Goal: Transaction & Acquisition: Obtain resource

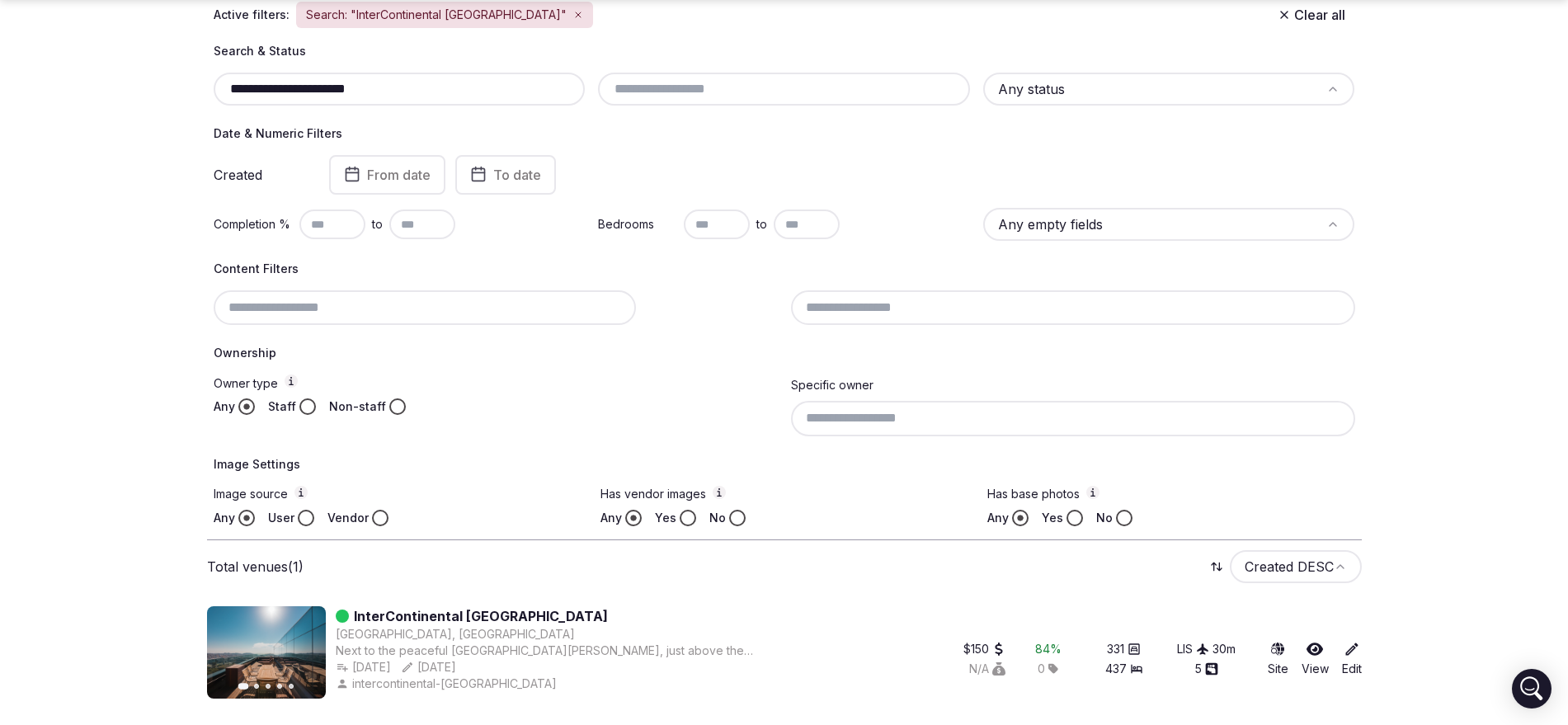
scroll to position [199, 0]
click at [412, 81] on input "**********" at bounding box center [400, 89] width 359 height 19
paste input "text"
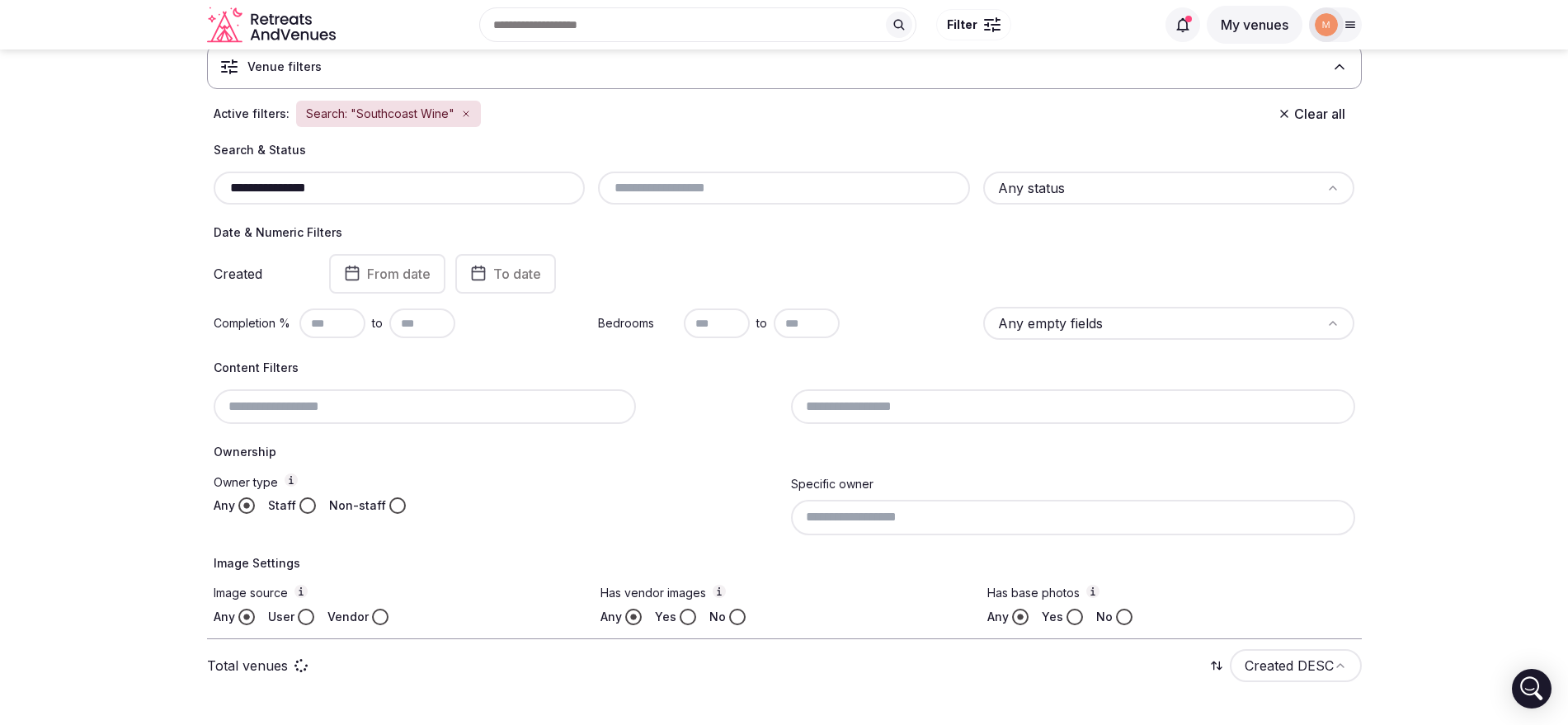
scroll to position [101, 0]
click at [437, 257] on button "From date" at bounding box center [387, 273] width 116 height 40
click at [211, 320] on div "**********" at bounding box center [784, 383] width 1155 height 483
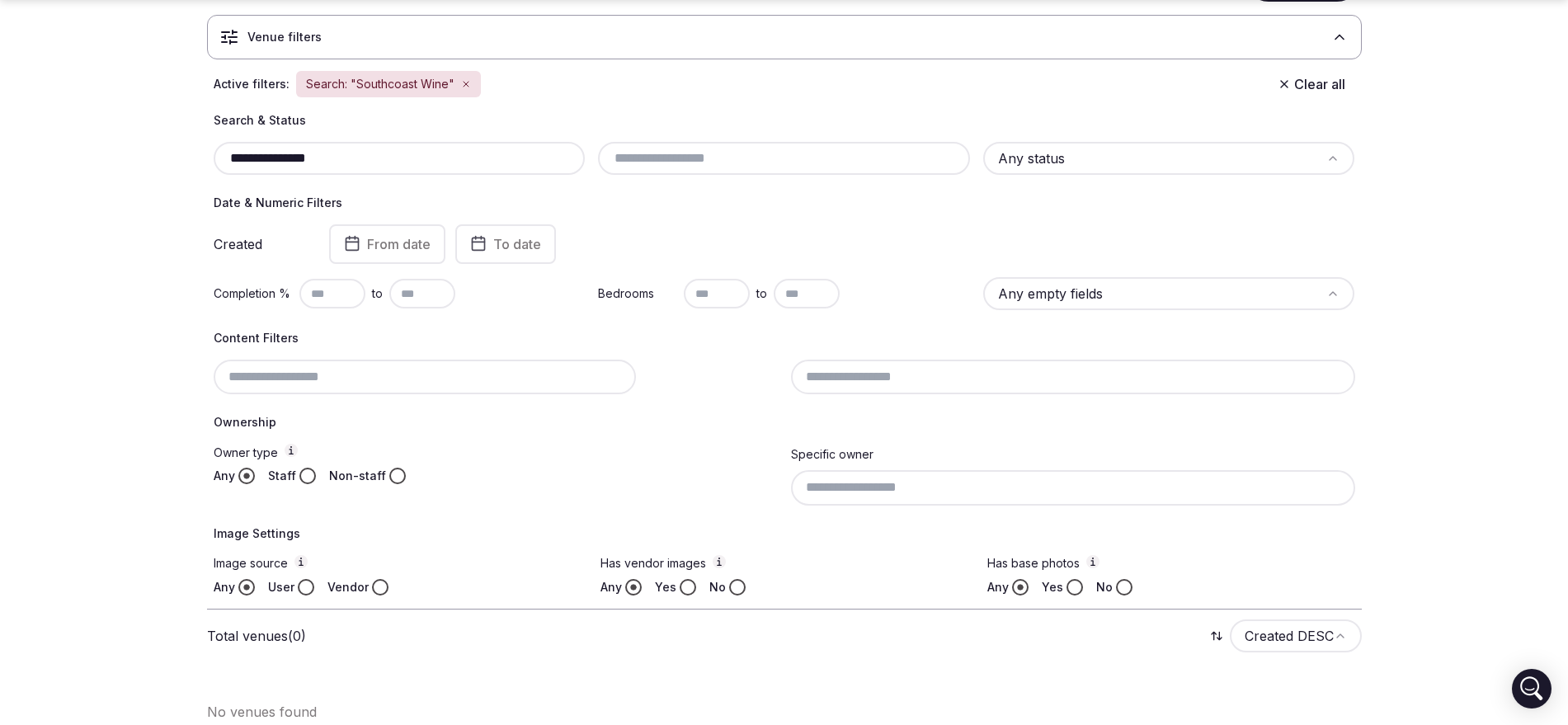
scroll to position [147, 0]
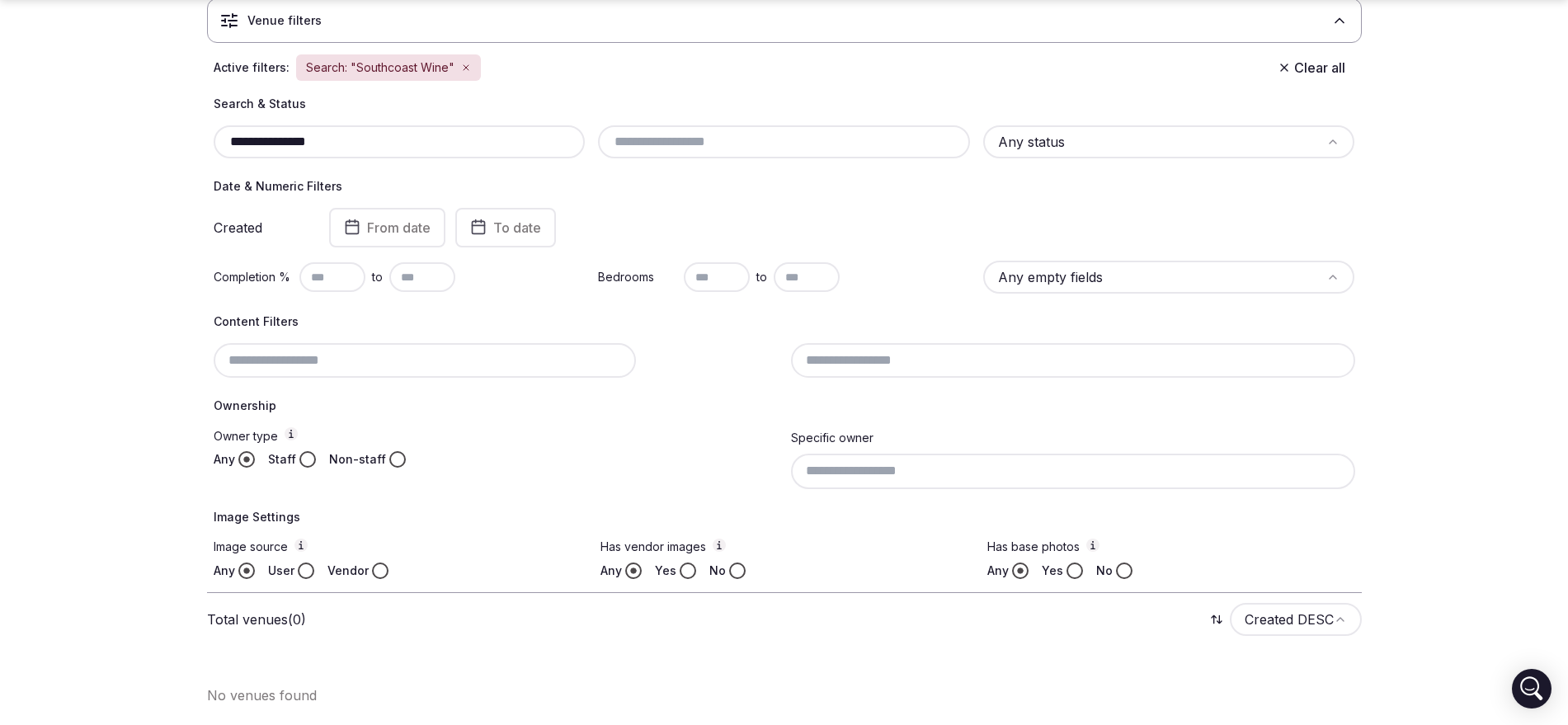
click at [309, 148] on input "**********" at bounding box center [400, 141] width 359 height 19
drag, startPoint x: 246, startPoint y: 122, endPoint x: 165, endPoint y: 120, distance: 81.0
click at [165, 120] on section "**********" at bounding box center [784, 314] width 1568 height 823
paste input "********"
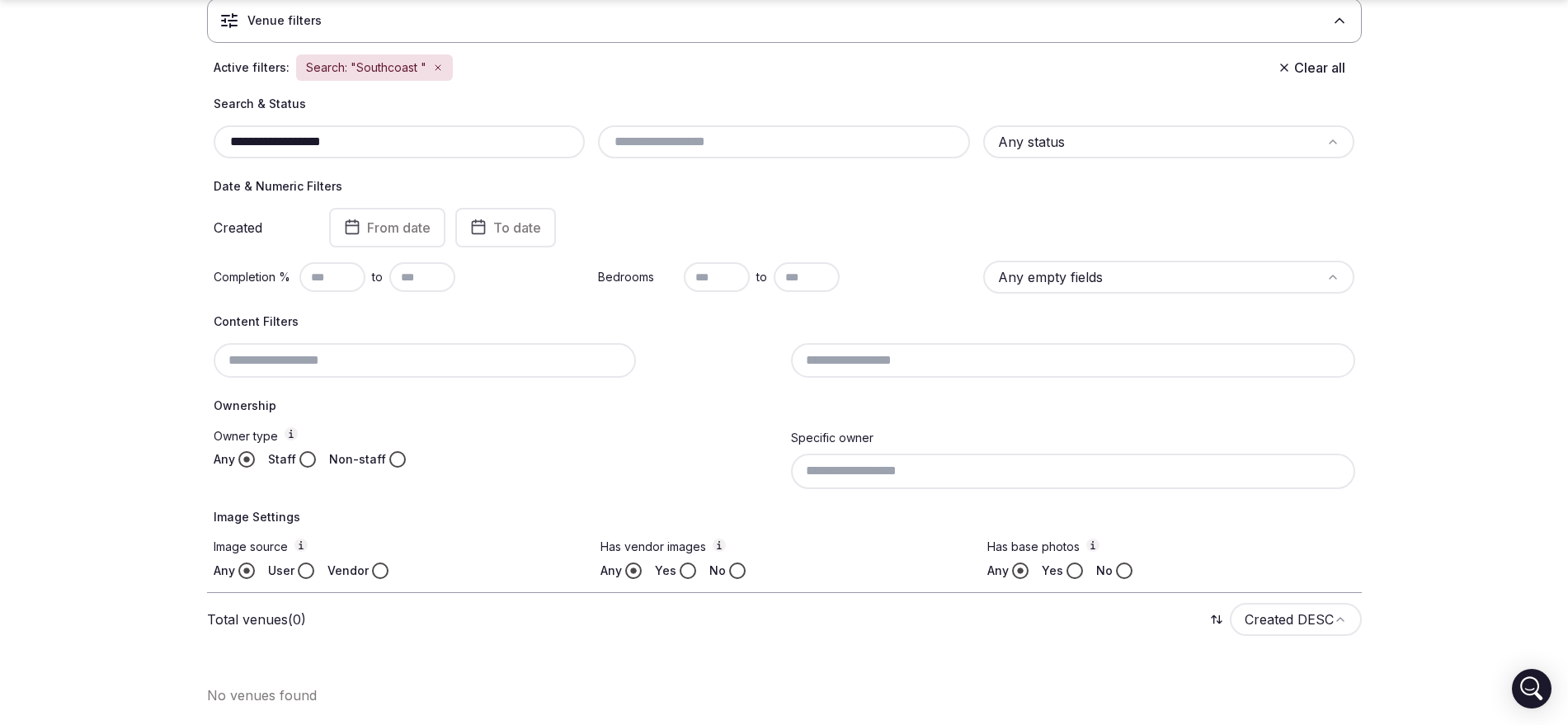
scroll to position [101, 0]
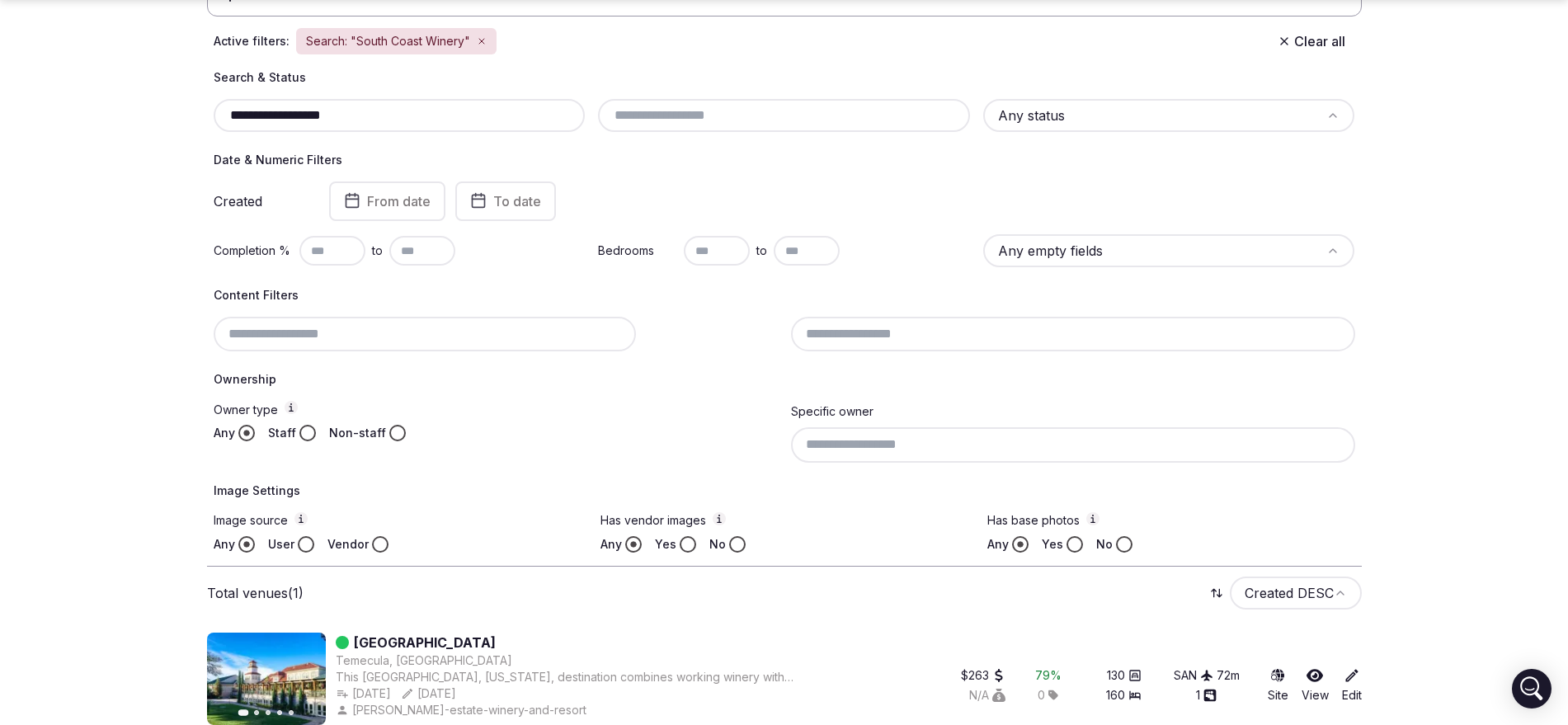
scroll to position [199, 0]
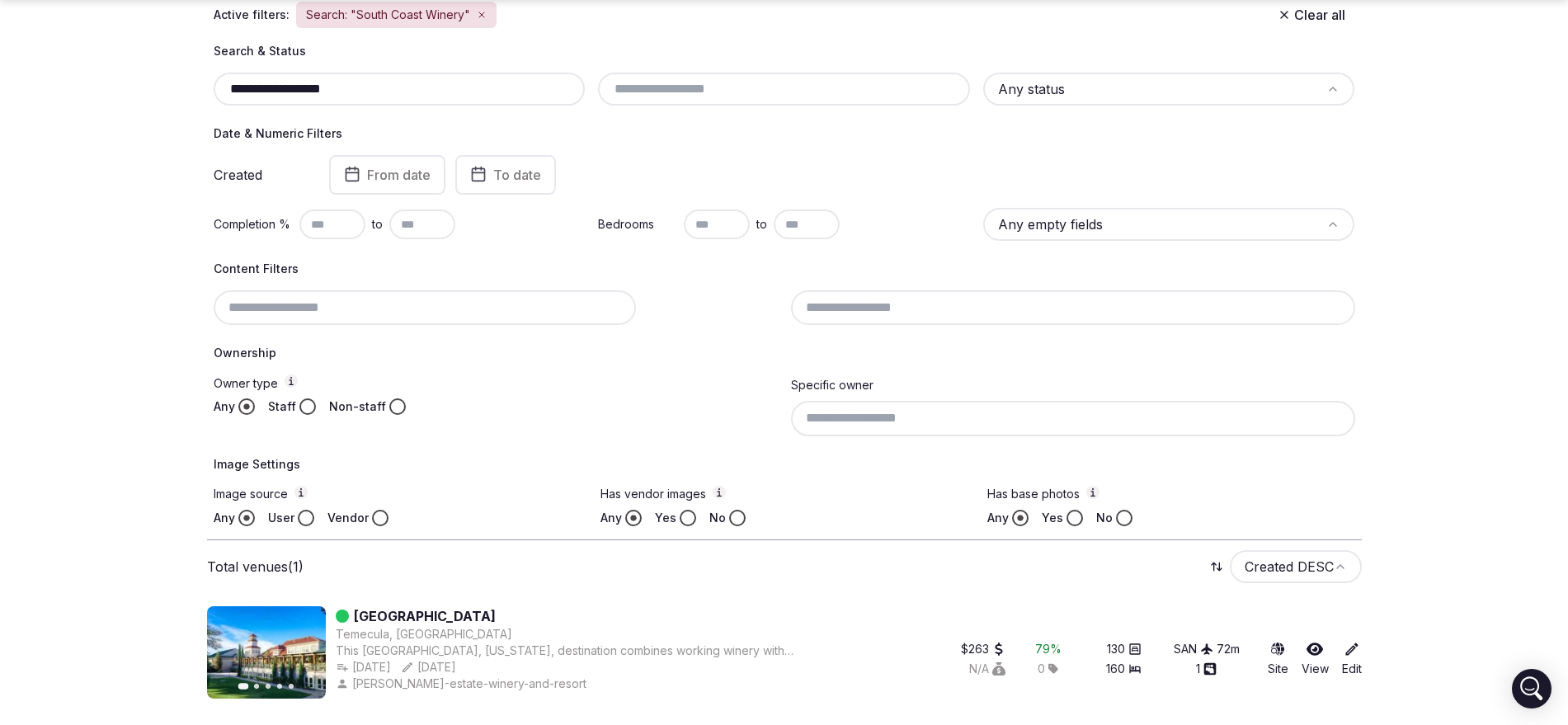
type input "**********"
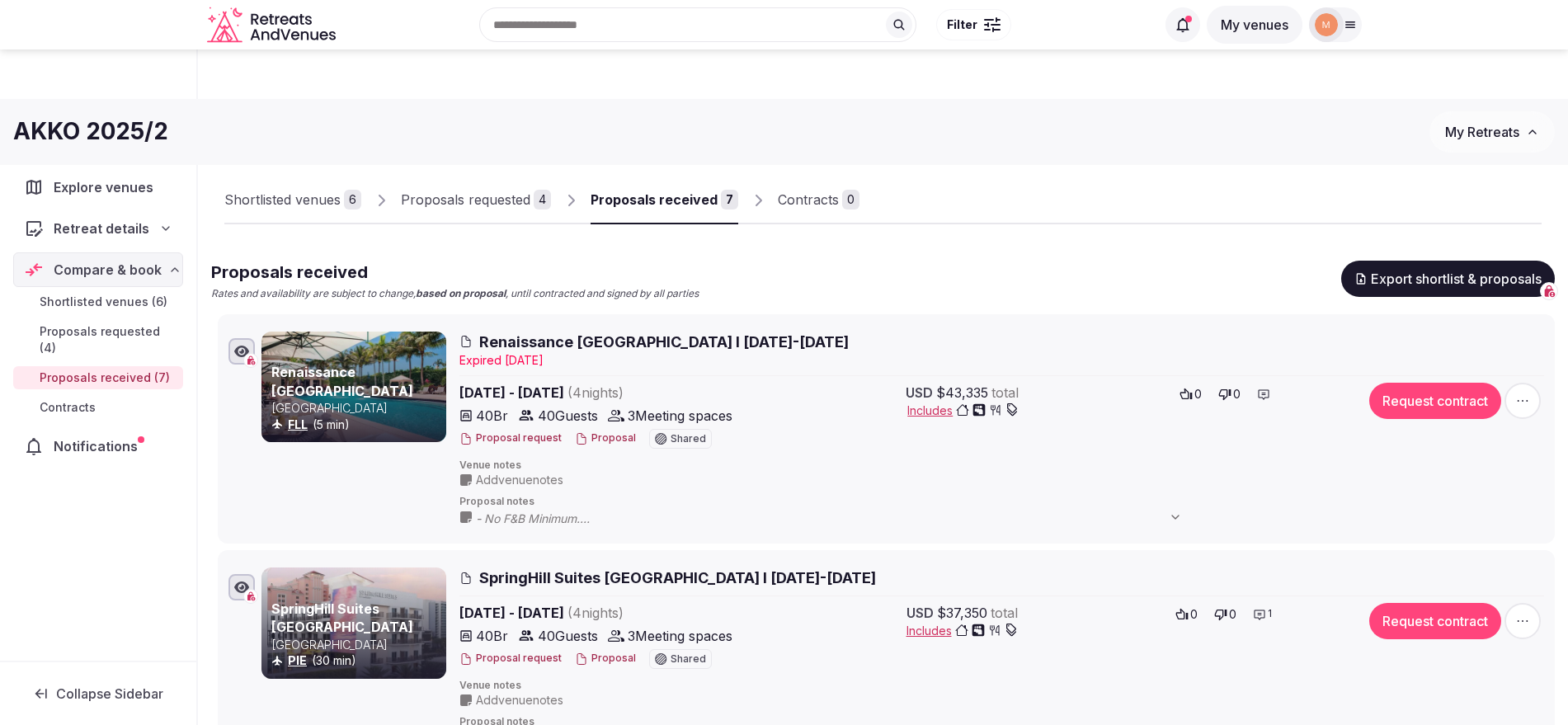
scroll to position [578, 0]
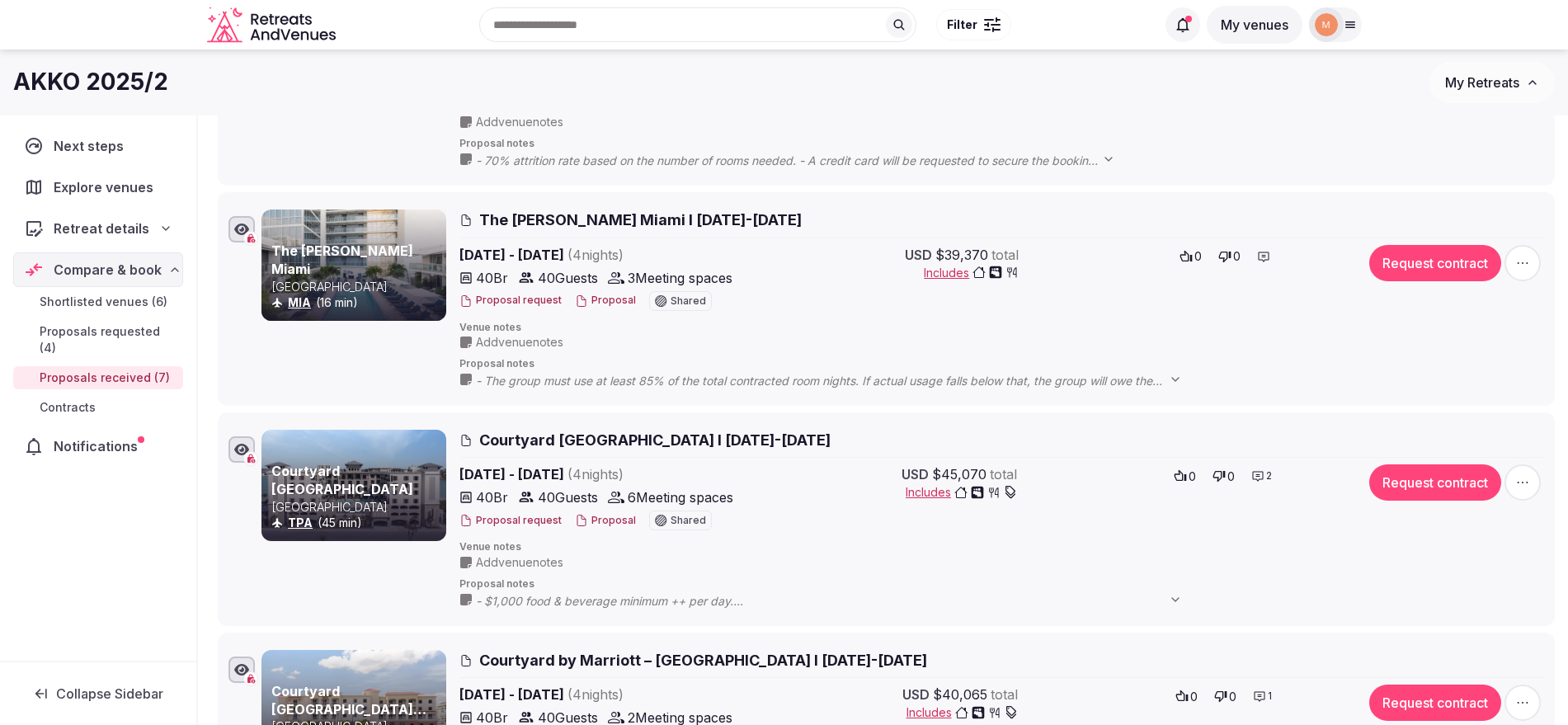
click at [1343, 27] on icon at bounding box center [1350, 25] width 14 height 14
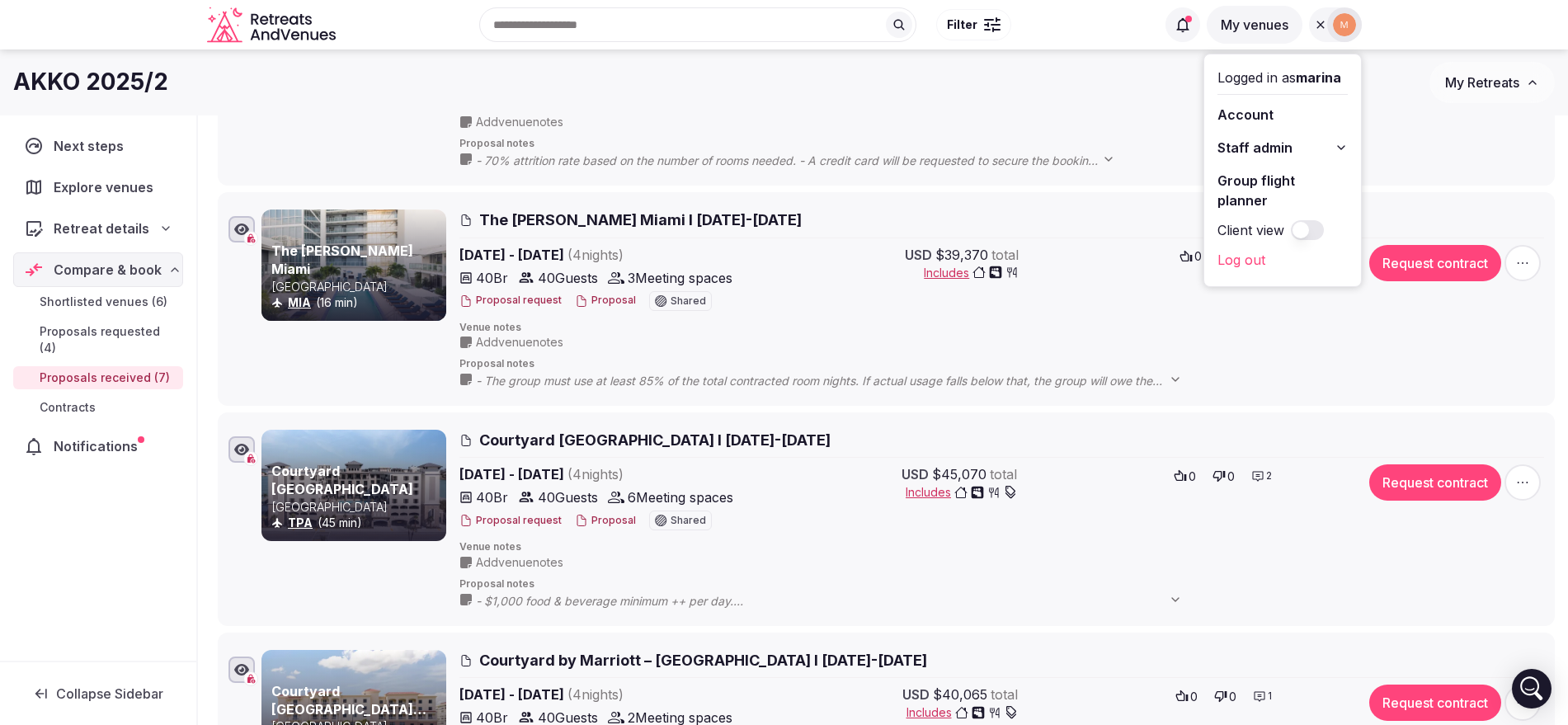
click at [1277, 151] on span "Staff admin" at bounding box center [1255, 147] width 75 height 19
click at [1272, 241] on link "Retreats" at bounding box center [1282, 236] width 131 height 26
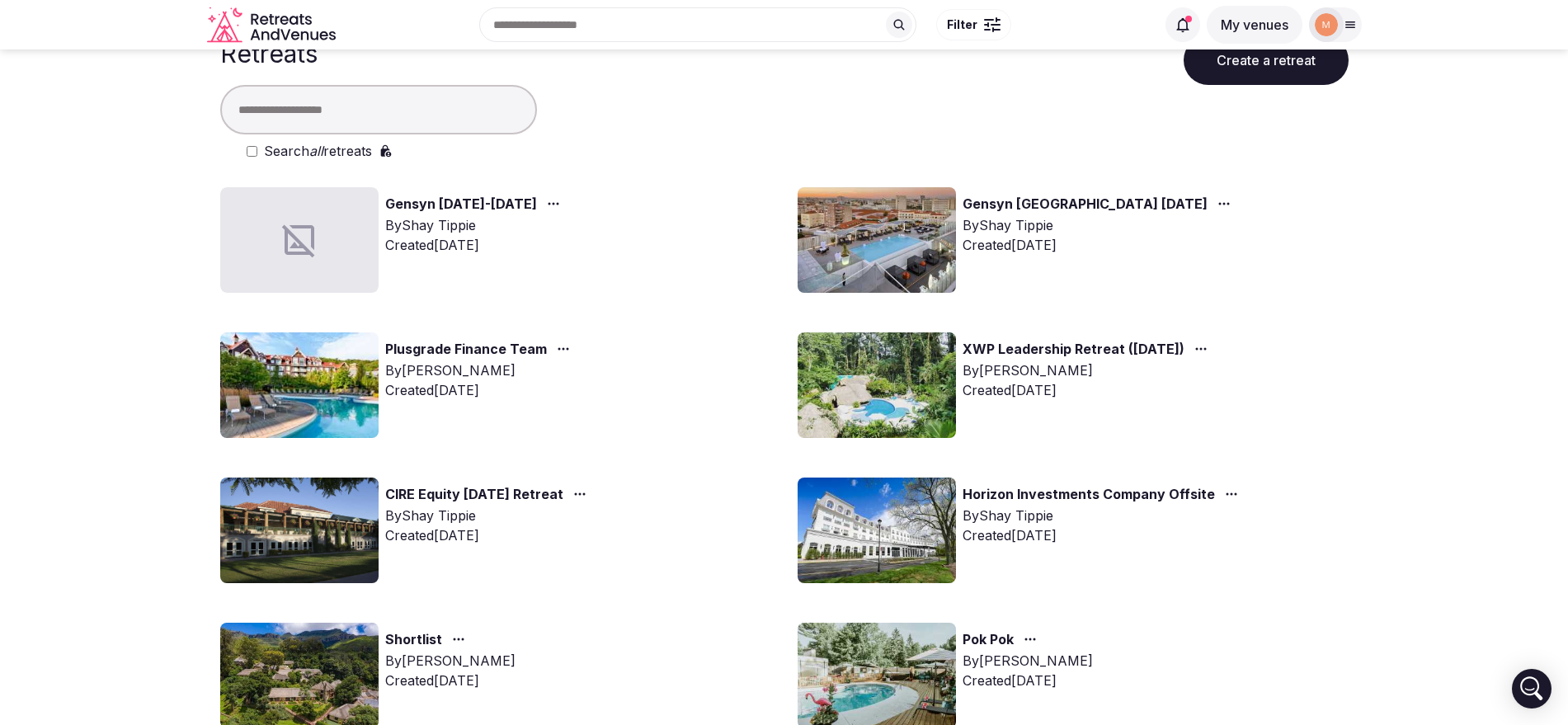
scroll to position [38, 0]
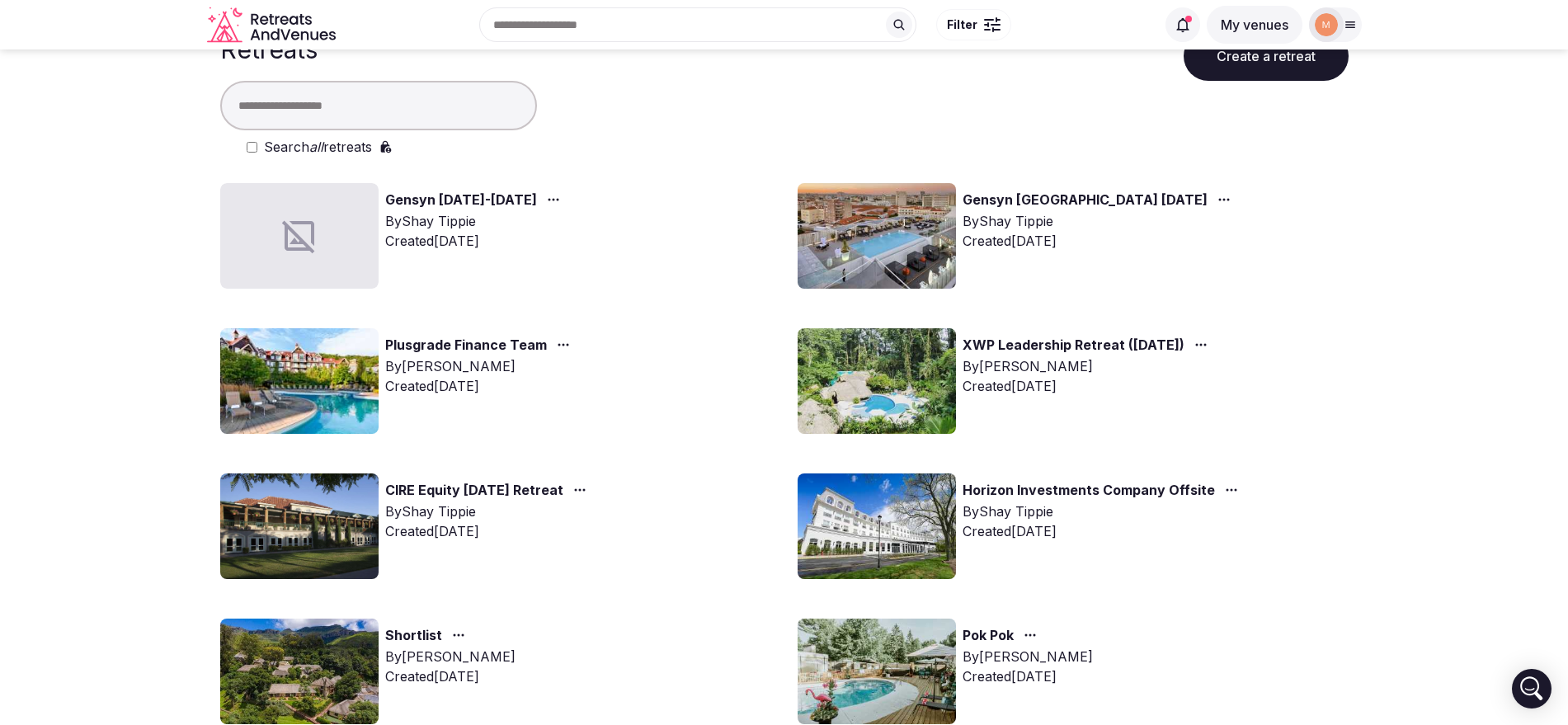
click at [1039, 483] on link "Horizon Investments Company Offsite" at bounding box center [1089, 491] width 253 height 21
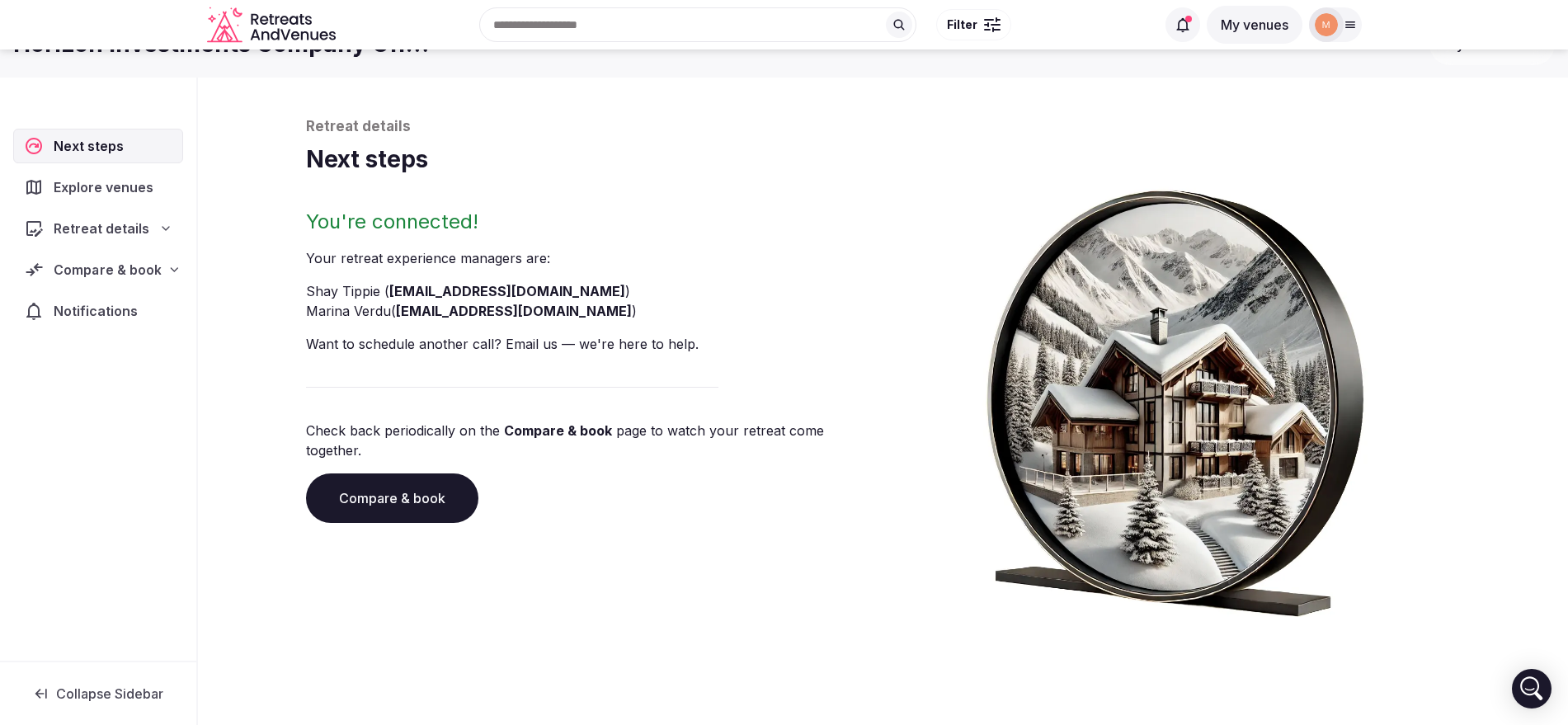
click at [132, 278] on span "Compare & book" at bounding box center [106, 269] width 107 height 19
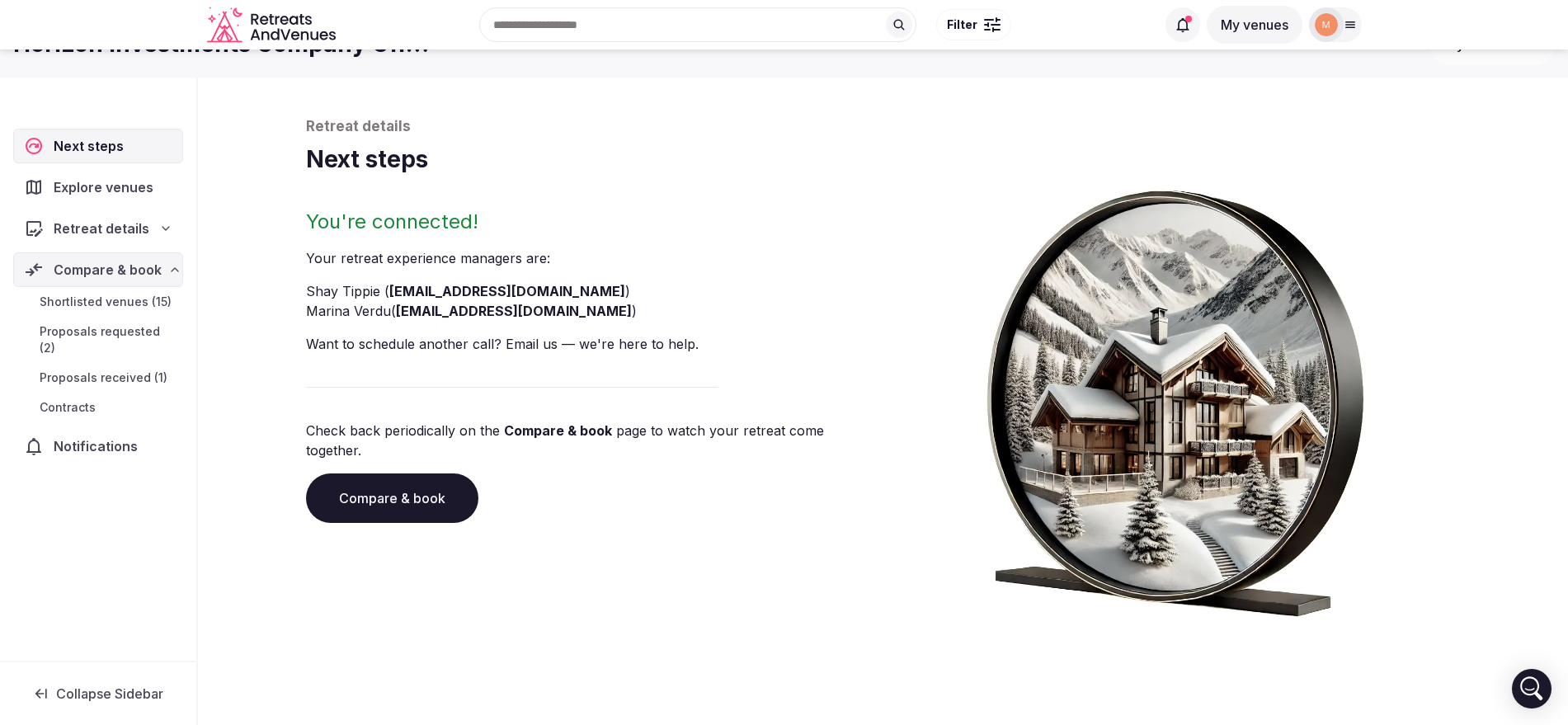
click at [114, 370] on span "Proposals received (1)" at bounding box center [104, 378] width 128 height 16
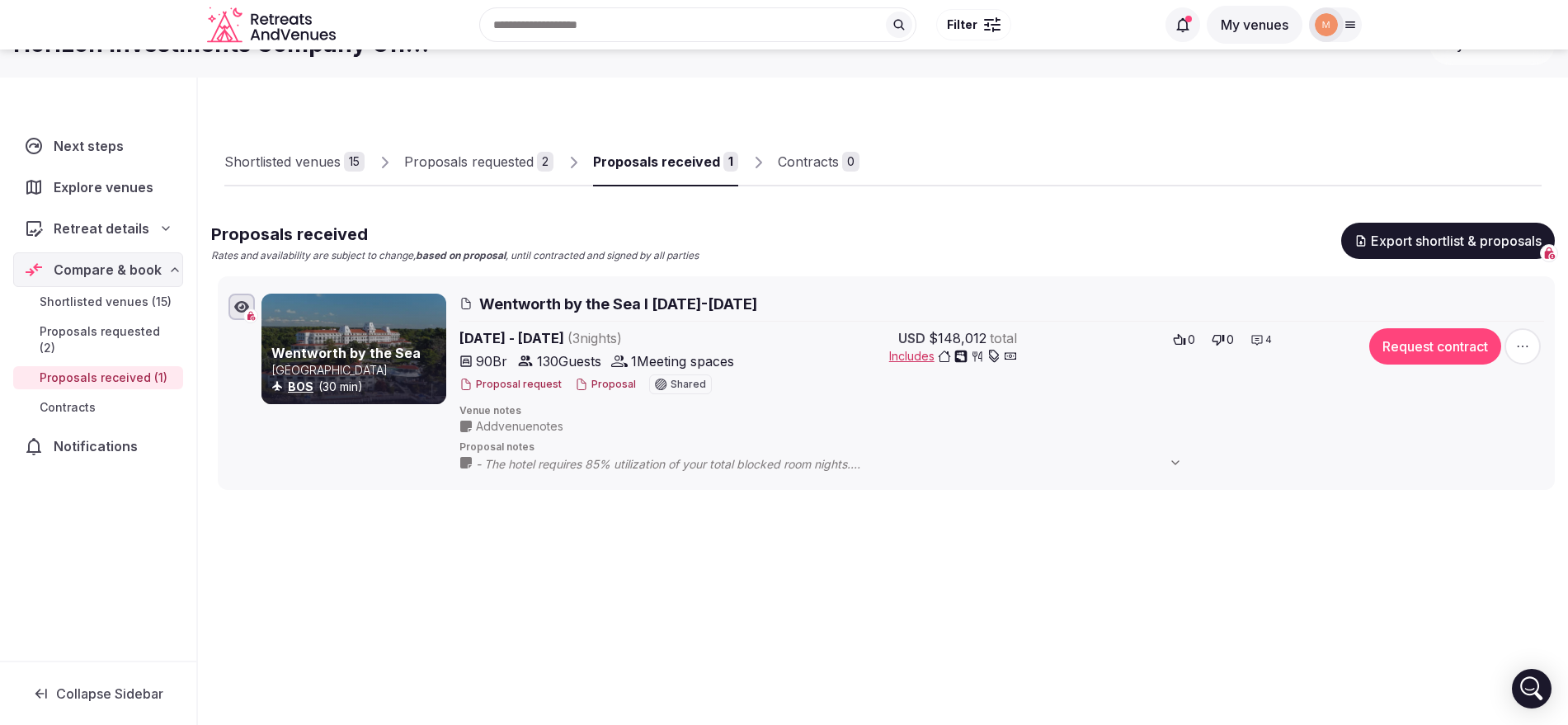
click at [1348, 23] on icon at bounding box center [1350, 25] width 14 height 14
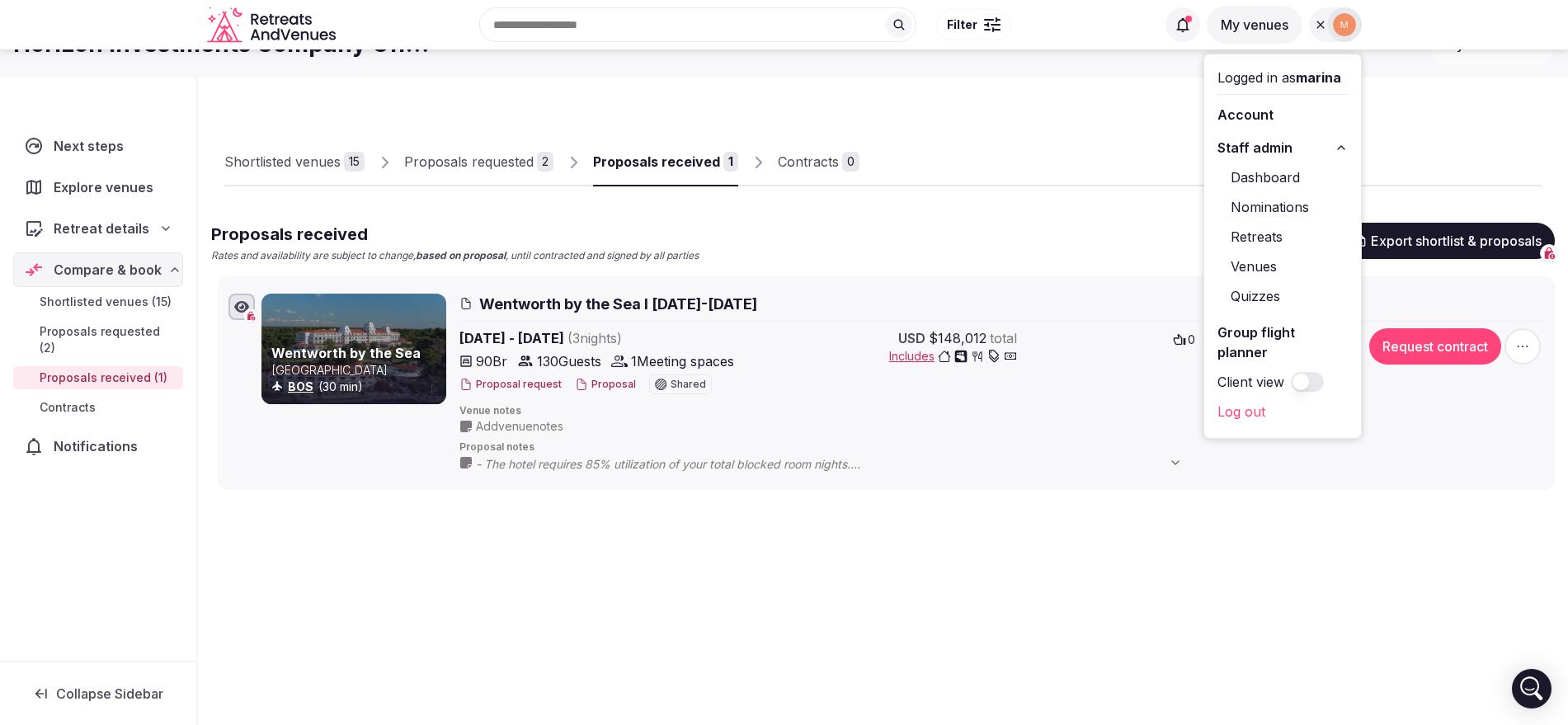
click at [1257, 227] on link "Retreats" at bounding box center [1282, 236] width 131 height 26
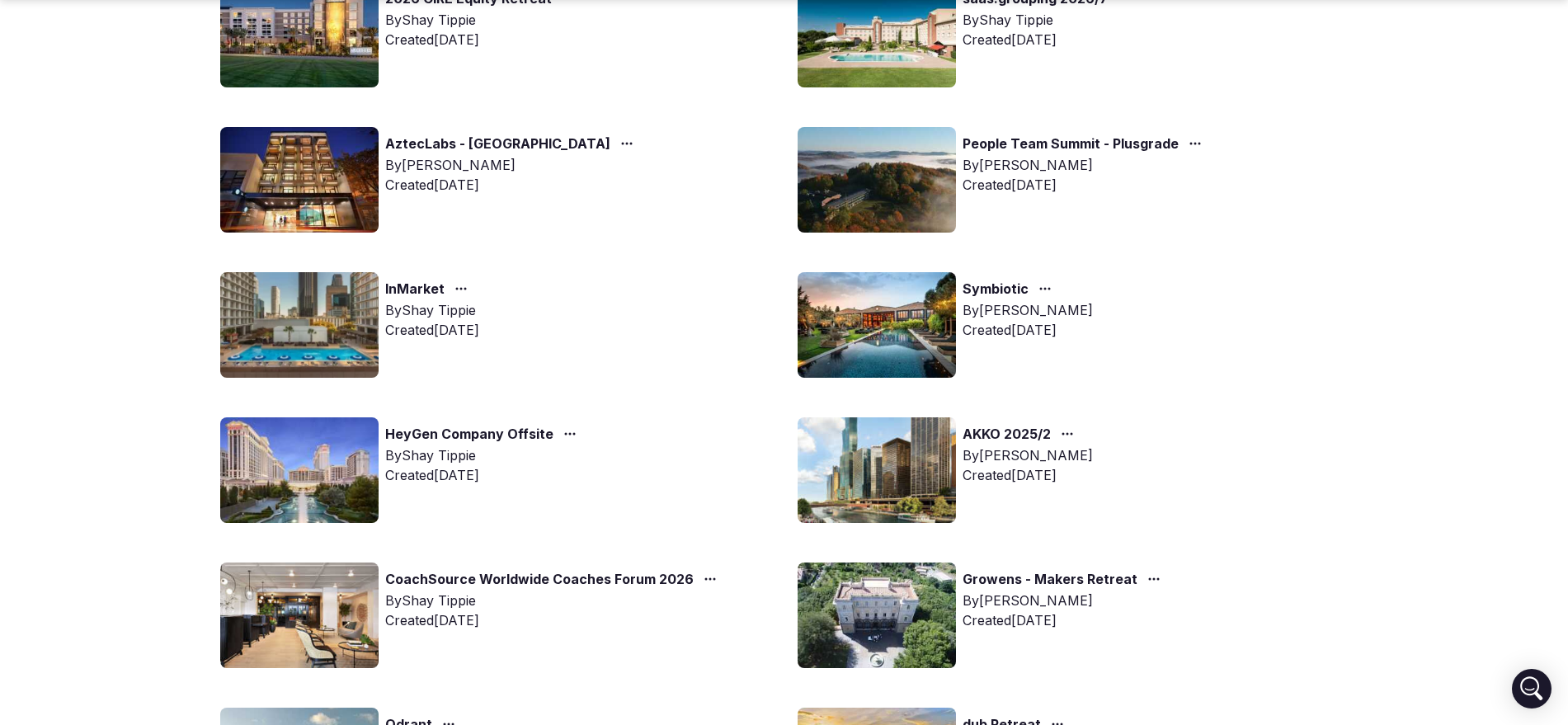
scroll to position [973, 0]
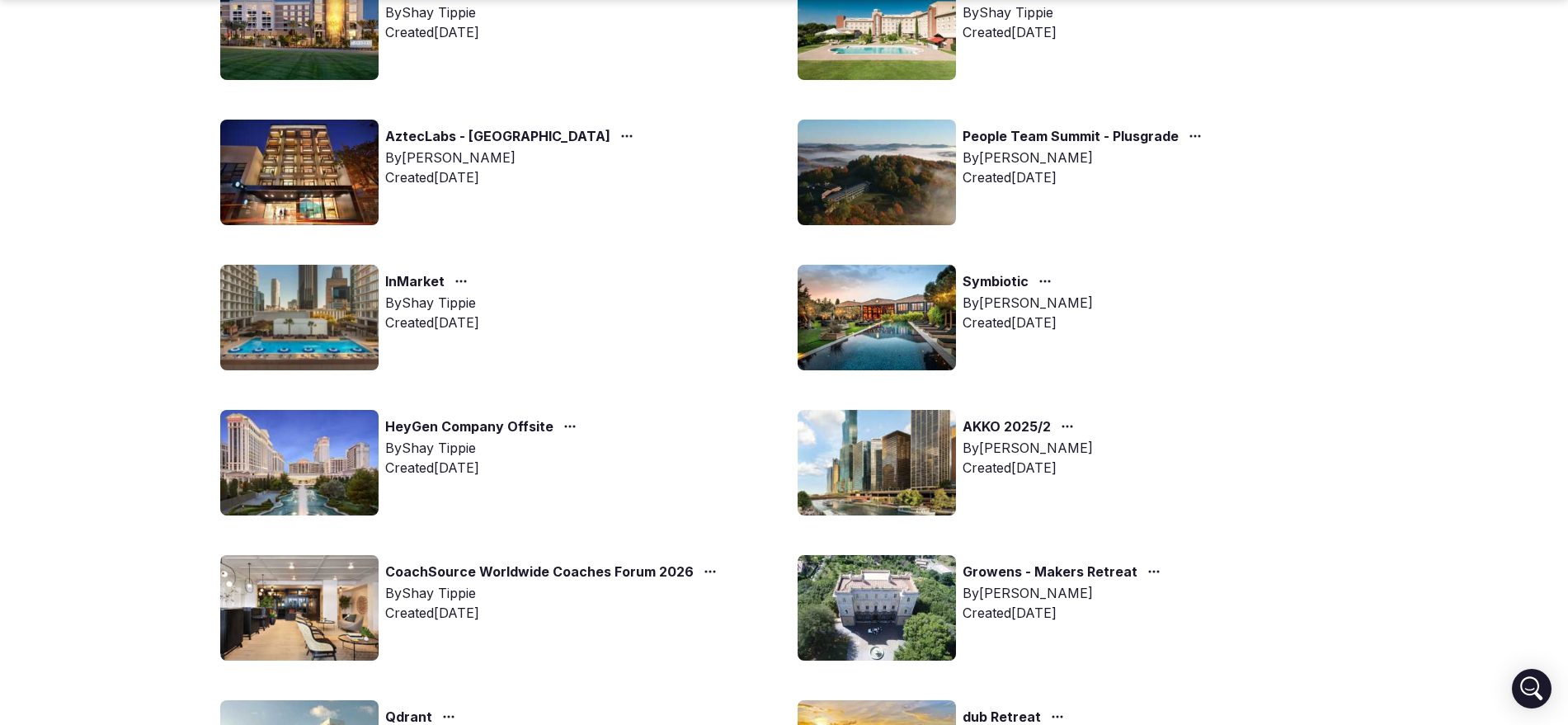
click at [595, 578] on link "CoachSource Worldwide Coaches Forum 2026" at bounding box center [539, 572] width 309 height 21
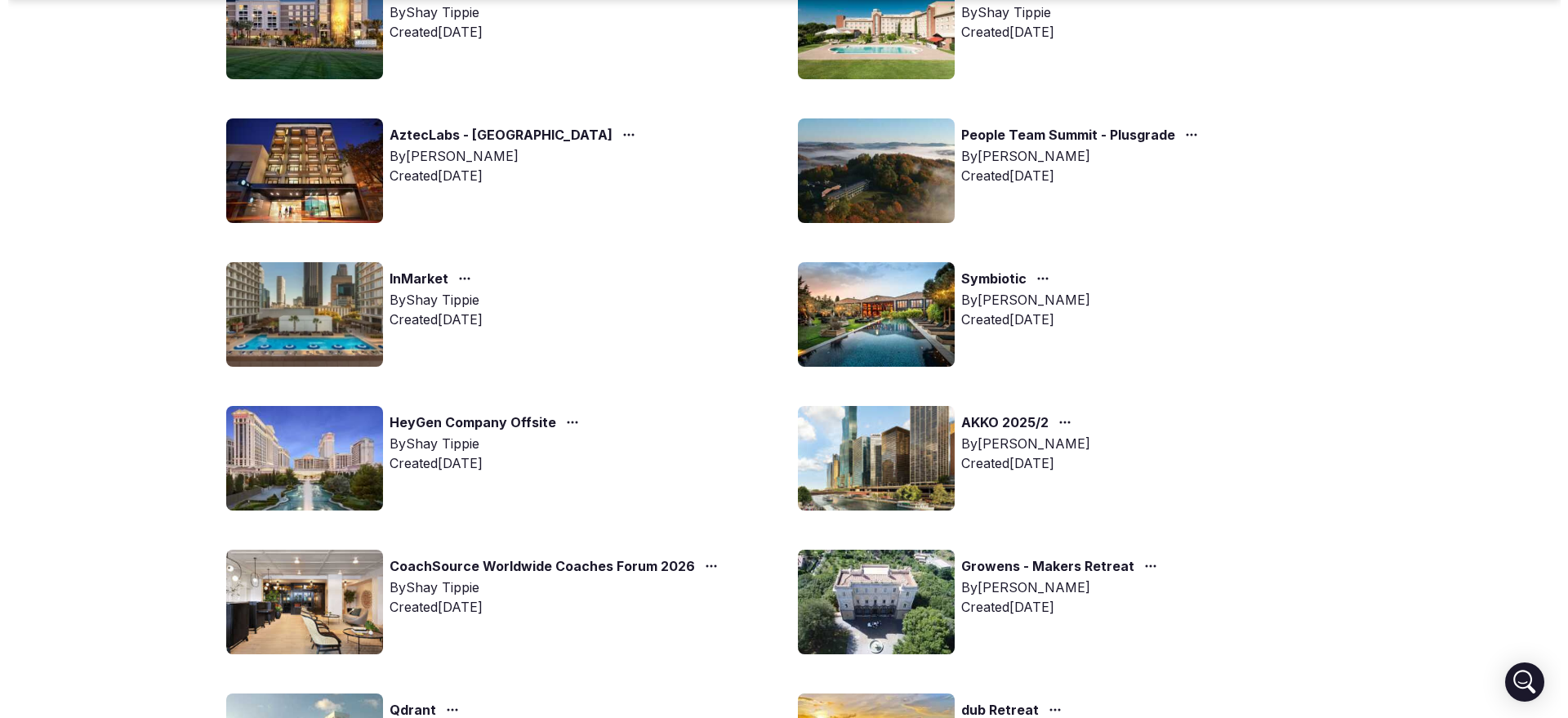
scroll to position [61, 0]
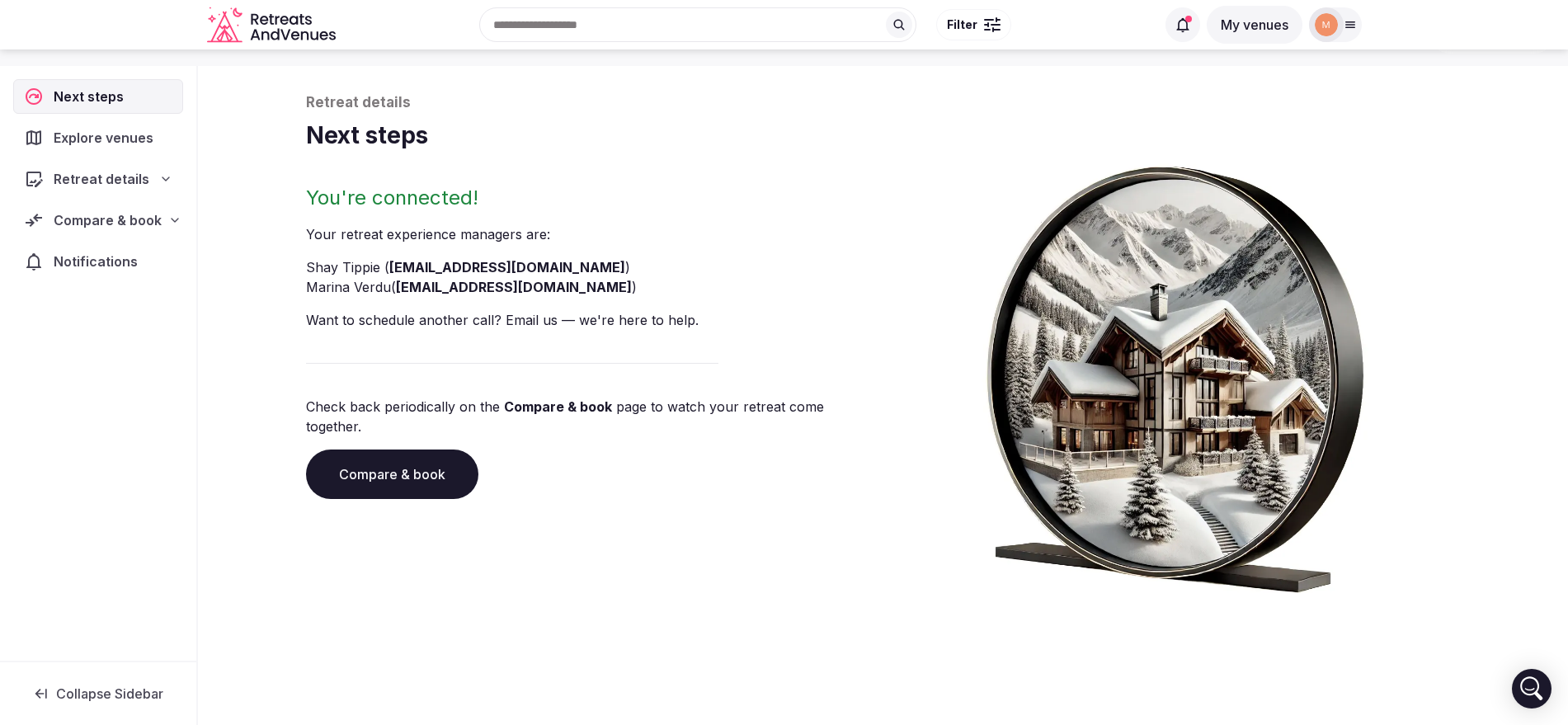
click at [117, 221] on span "Compare & book" at bounding box center [107, 220] width 108 height 19
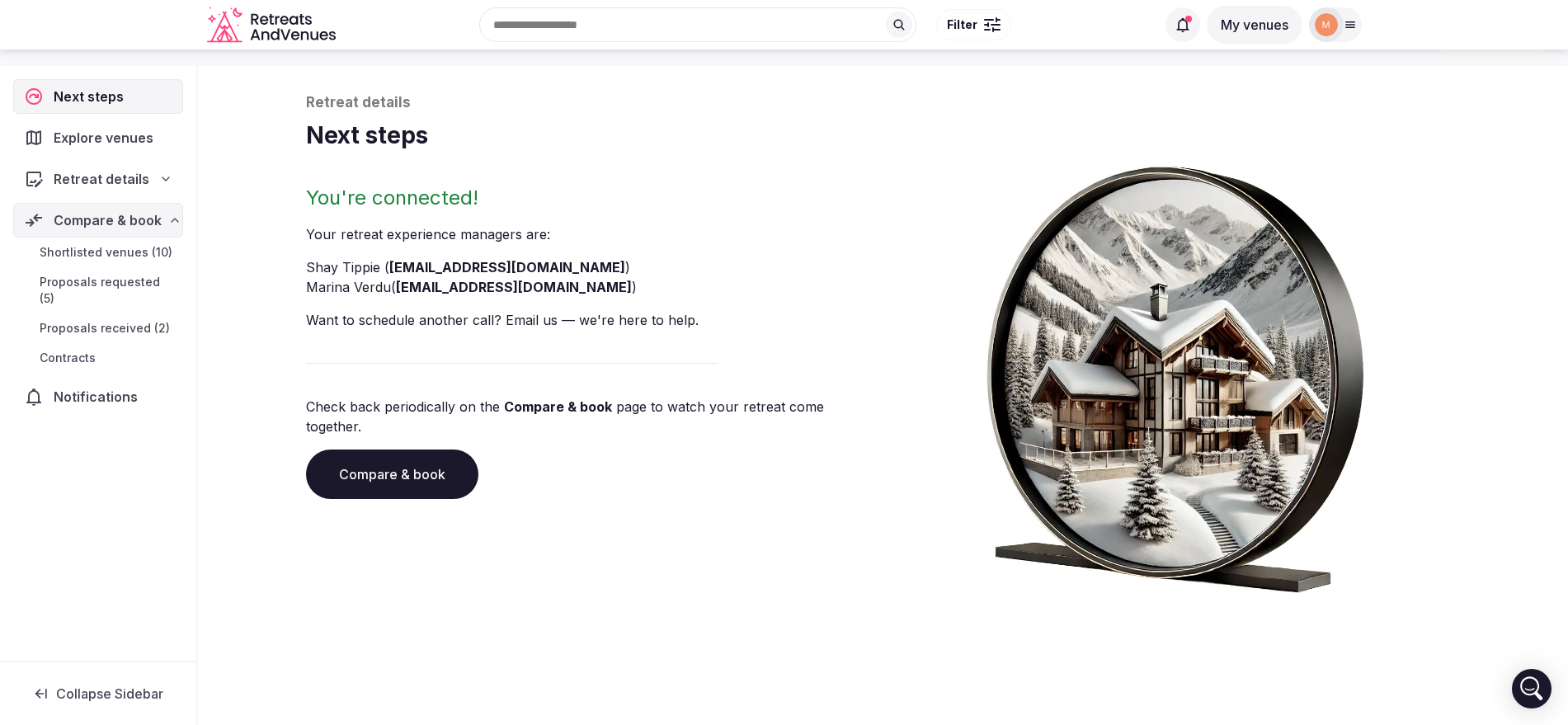
click at [131, 320] on span "Proposals received (2)" at bounding box center [105, 328] width 131 height 16
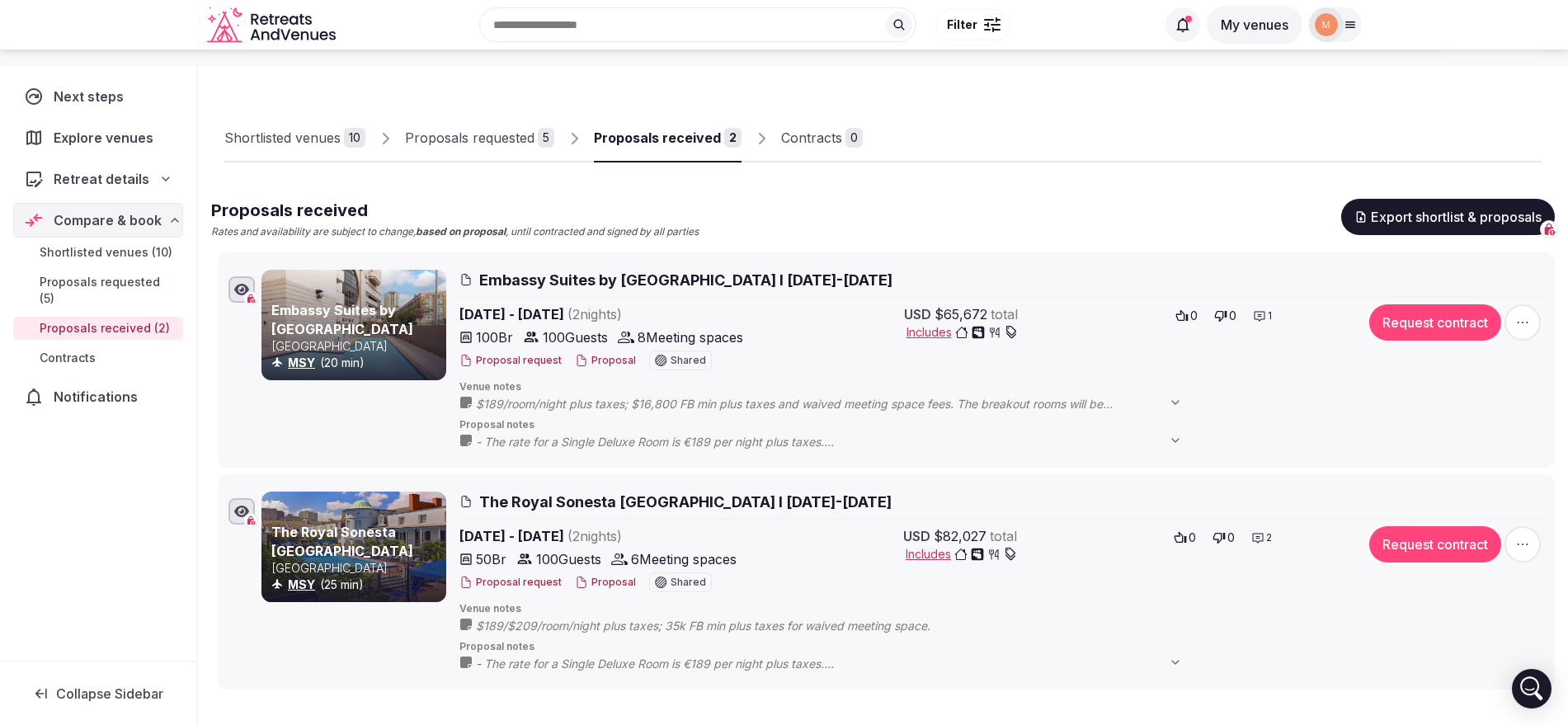
click at [618, 356] on button "Proposal" at bounding box center [605, 361] width 61 height 14
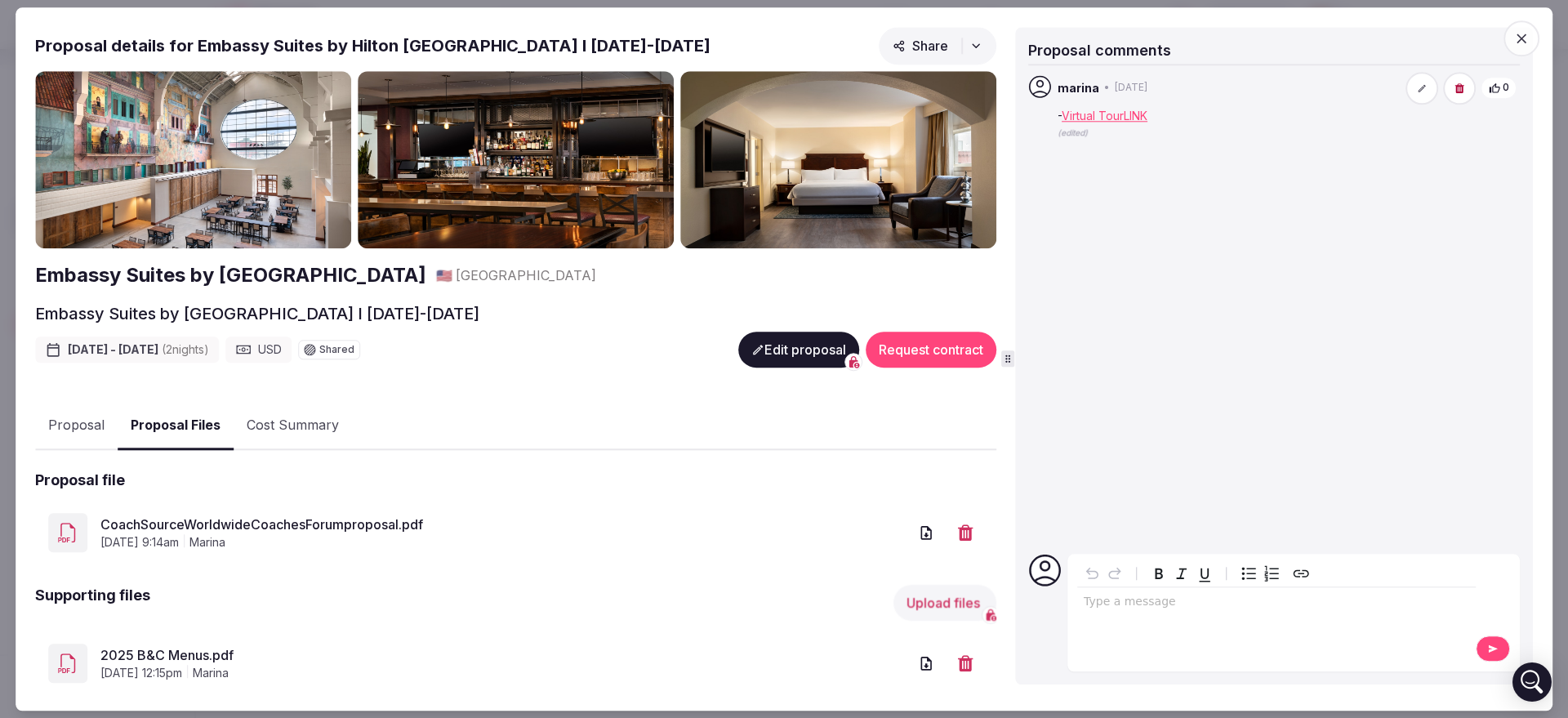
click at [208, 407] on button "Proposal Files" at bounding box center [175, 426] width 116 height 48
click at [242, 522] on link "CoachSourceWorldwideCoachesForumproposal.pdf" at bounding box center [504, 524] width 808 height 19
